Goal: Task Accomplishment & Management: Manage account settings

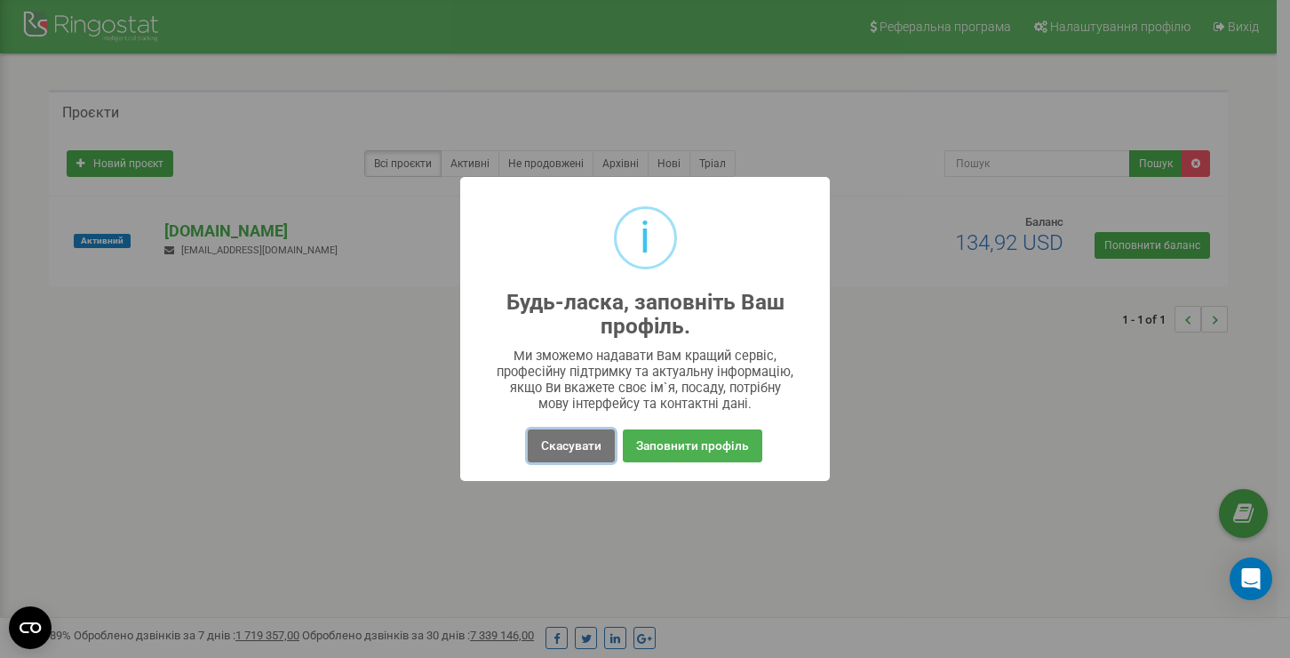
click at [555, 446] on button "Скасувати" at bounding box center [571, 445] width 87 height 33
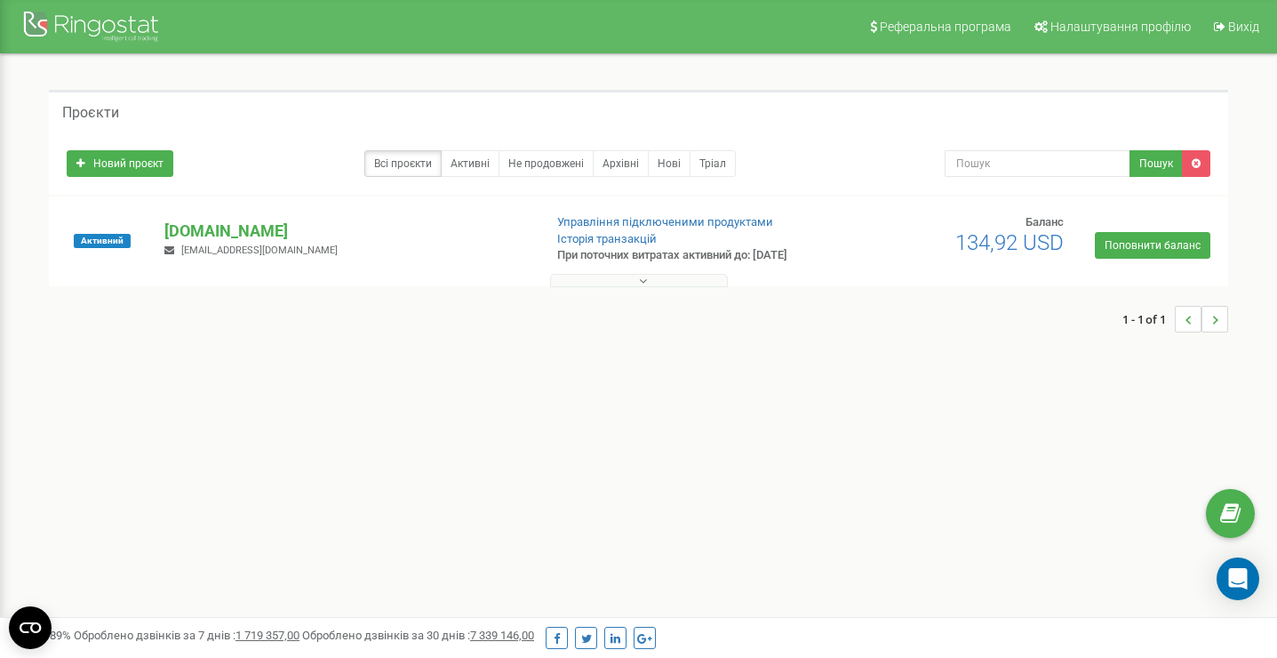
click at [605, 280] on button at bounding box center [639, 280] width 178 height 13
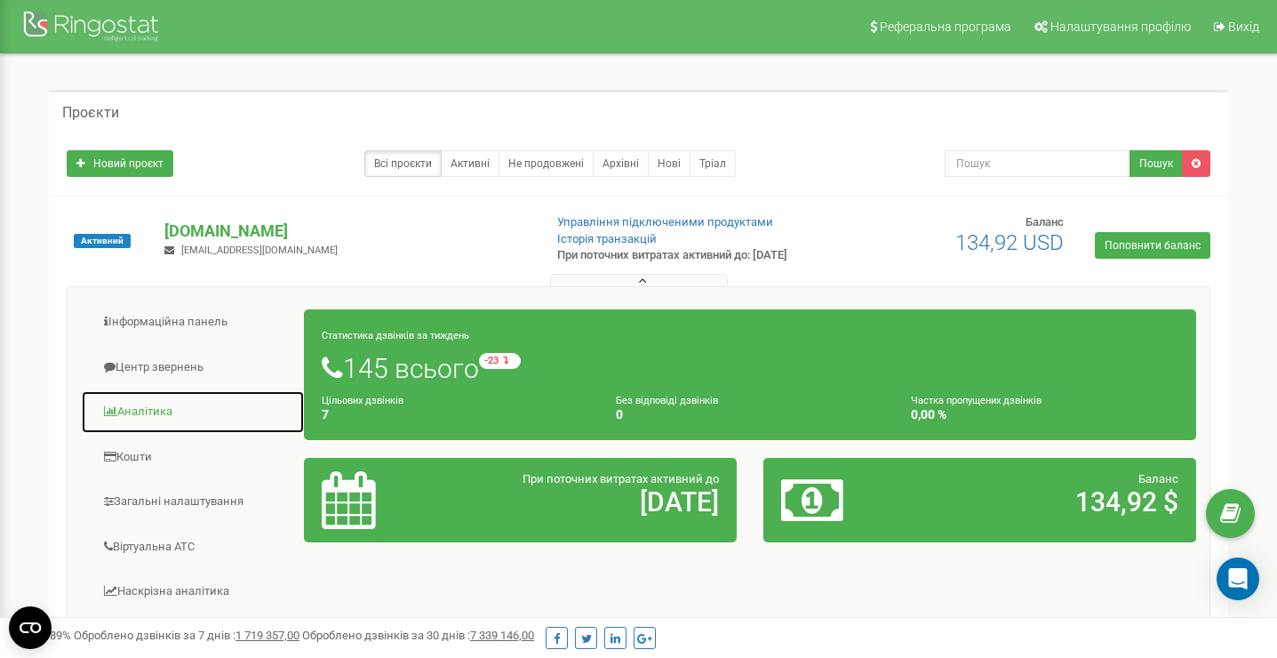
click at [162, 411] on link "Аналiтика" at bounding box center [193, 412] width 224 height 44
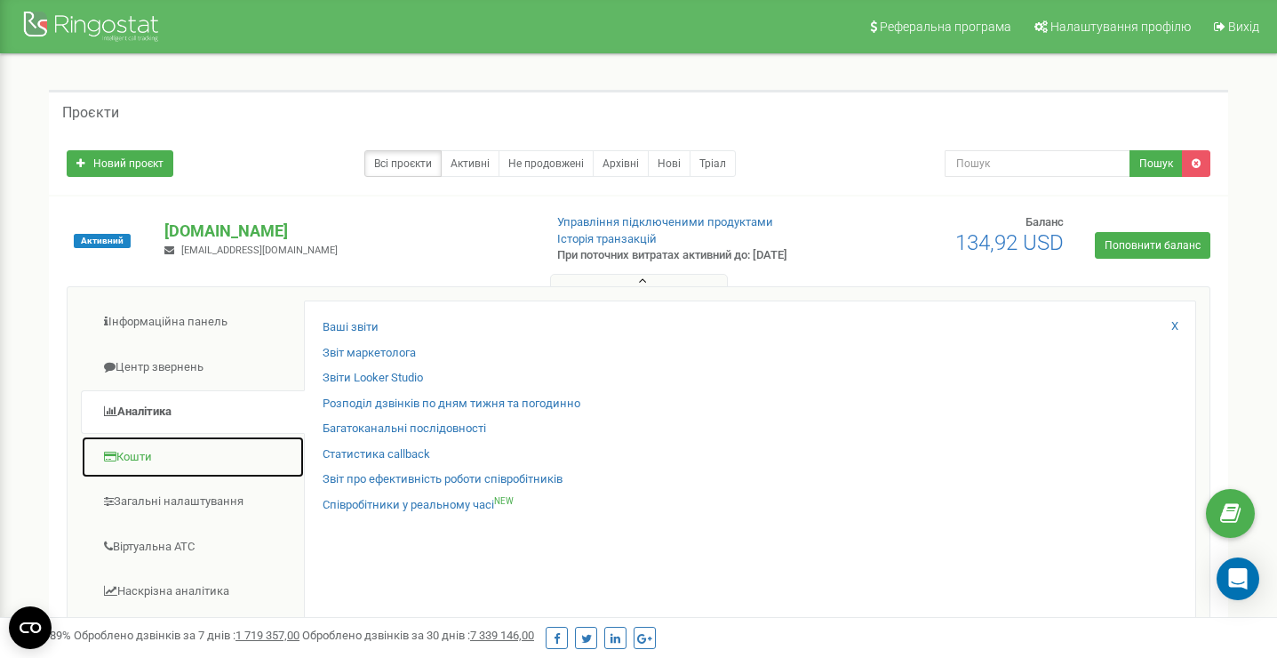
click at [164, 451] on link "Кошти" at bounding box center [193, 457] width 224 height 44
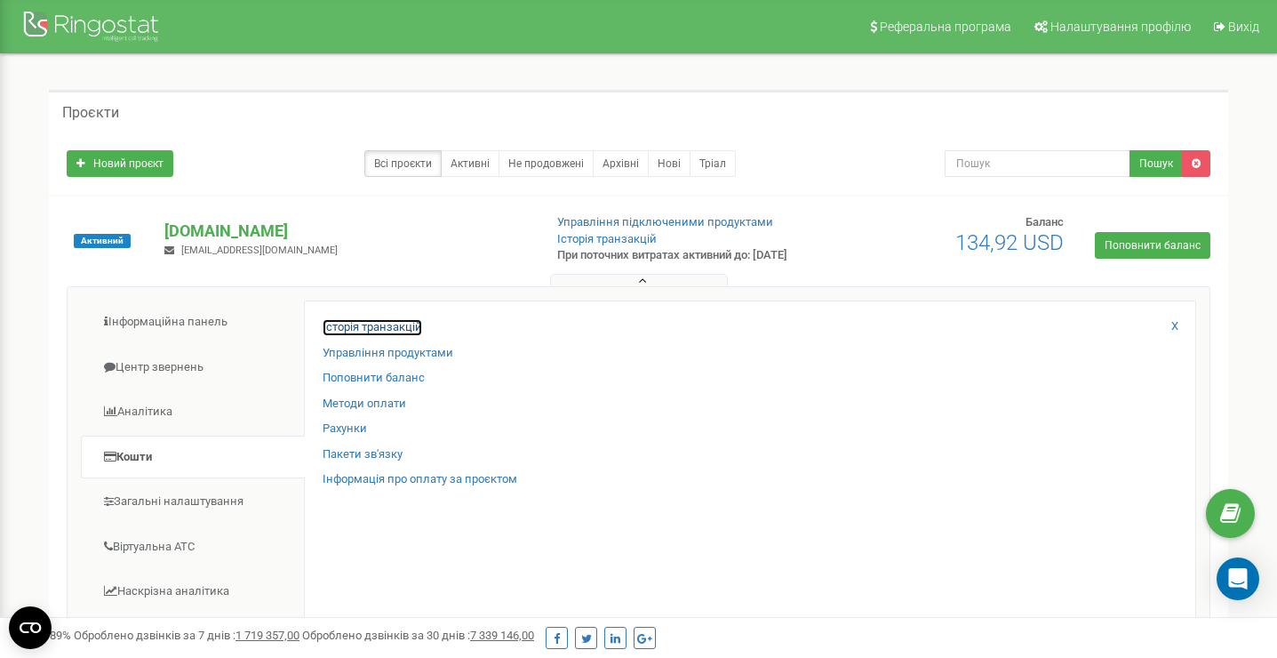
click at [394, 325] on link "Історія транзакцій" at bounding box center [373, 327] width 100 height 17
